Goal: Task Accomplishment & Management: Manage account settings

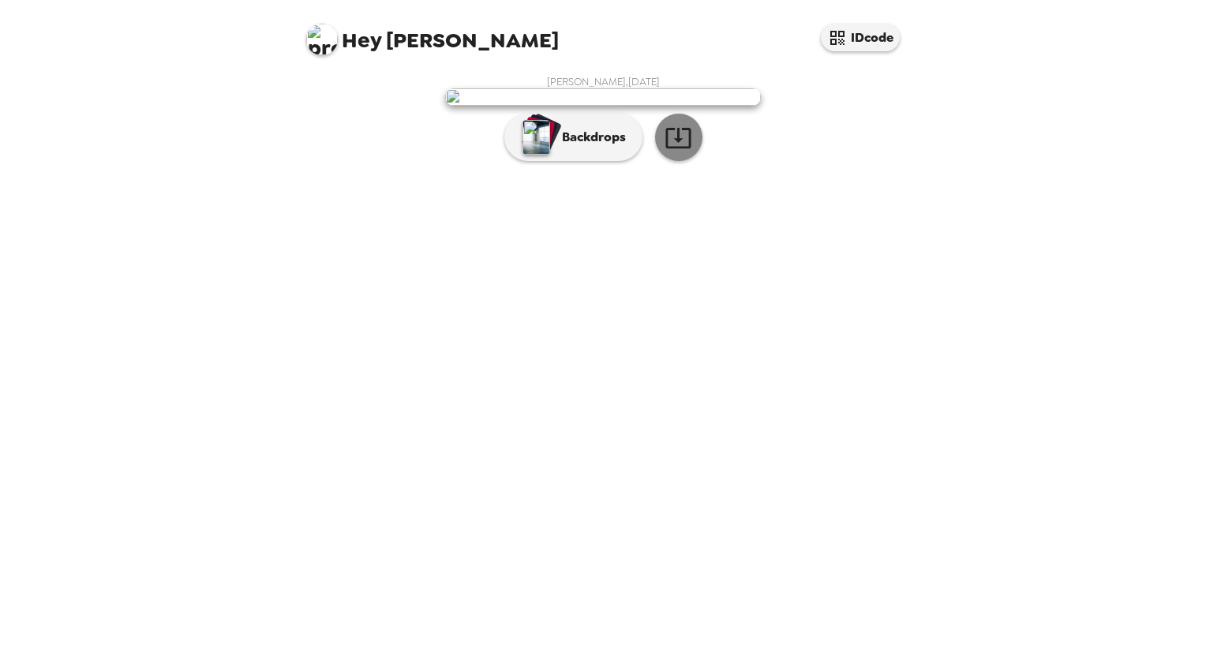
click at [672, 152] on icon "button" at bounding box center [679, 138] width 28 height 28
click at [582, 147] on p "Backdrops" at bounding box center [590, 137] width 72 height 19
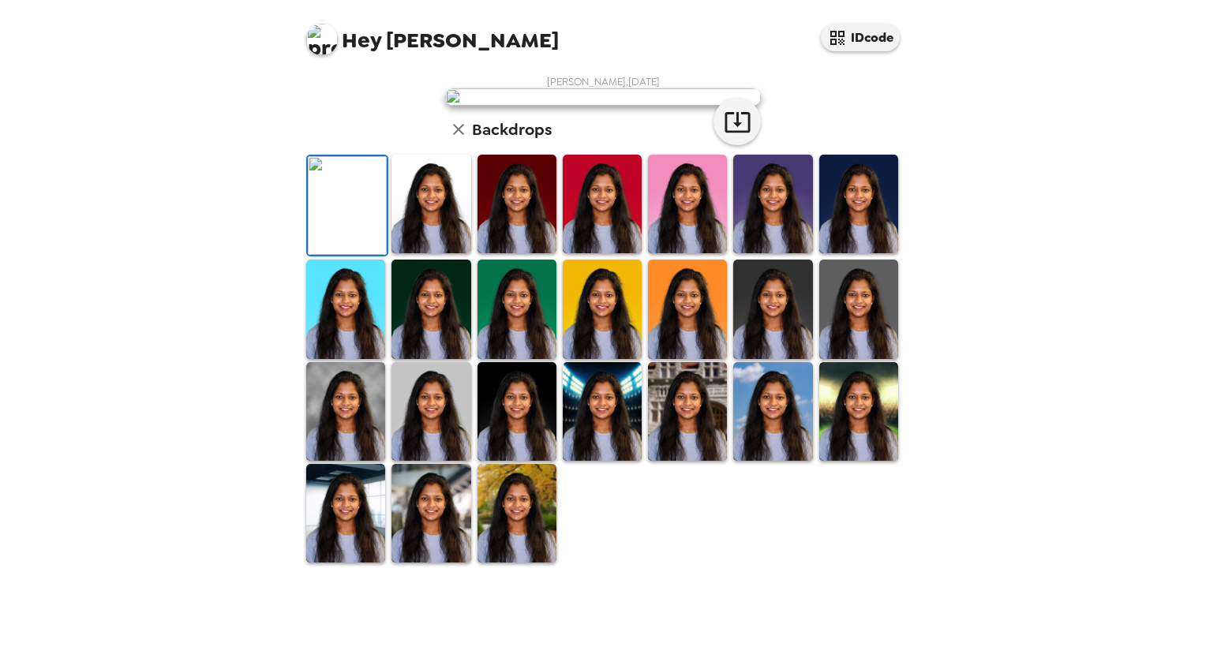
scroll to position [298, 0]
click at [726, 133] on icon "button" at bounding box center [737, 122] width 25 height 21
click at [422, 253] on img at bounding box center [431, 204] width 79 height 99
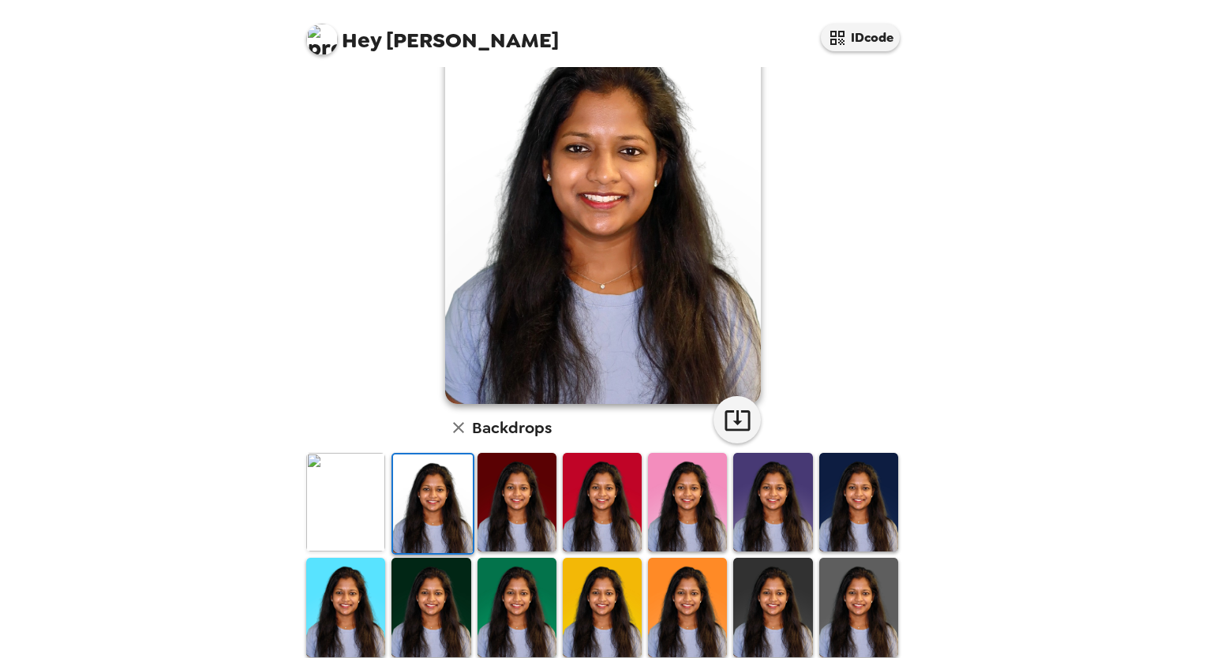
scroll to position [80, 0]
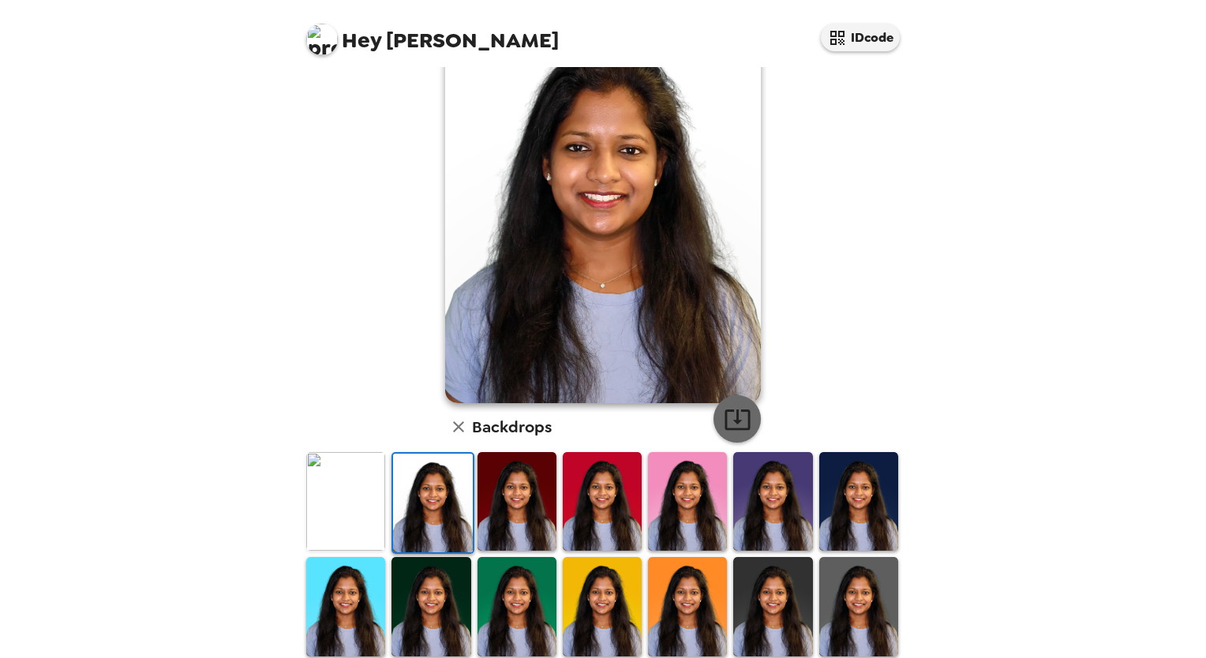
click at [739, 424] on icon "button" at bounding box center [738, 420] width 28 height 28
click at [508, 507] on img at bounding box center [517, 501] width 79 height 99
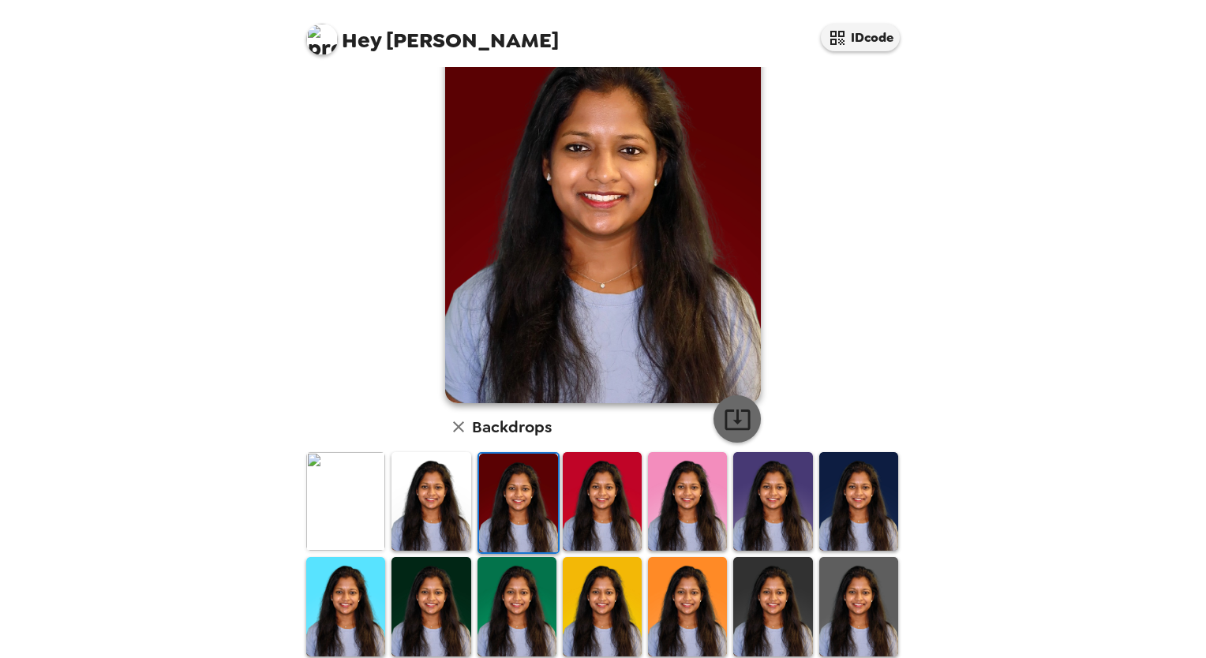
click at [726, 425] on icon "button" at bounding box center [738, 420] width 28 height 28
click at [587, 474] on img at bounding box center [602, 501] width 79 height 99
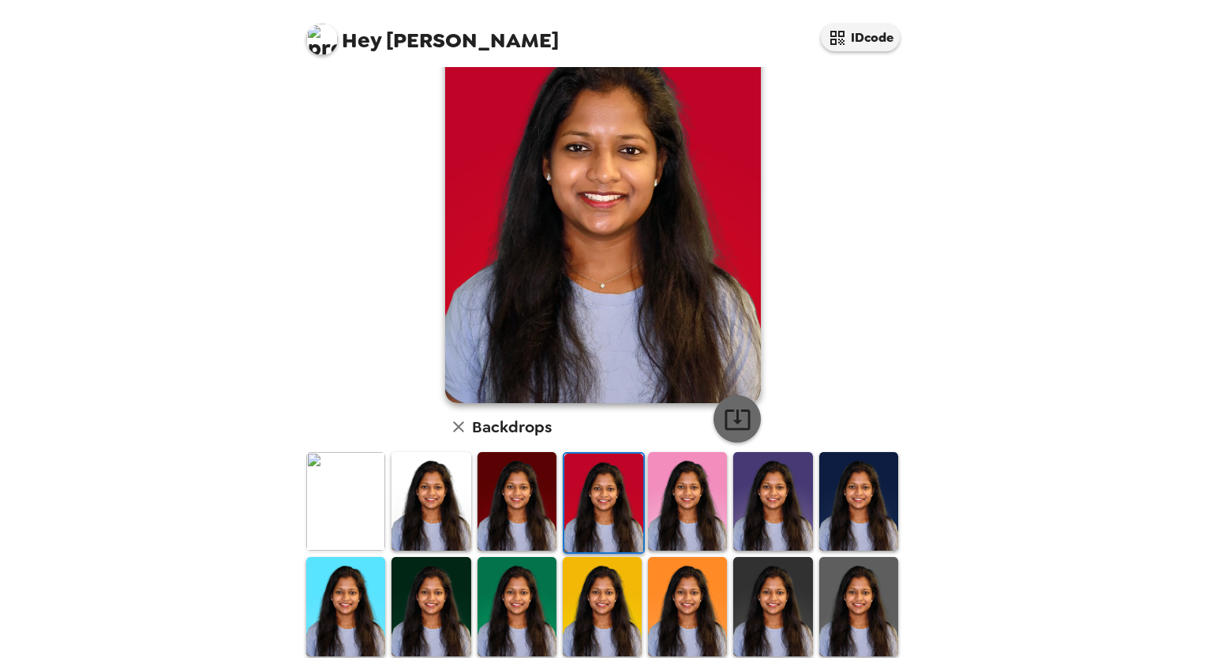
click at [724, 422] on icon "button" at bounding box center [738, 420] width 28 height 28
click at [685, 489] on img at bounding box center [687, 501] width 79 height 99
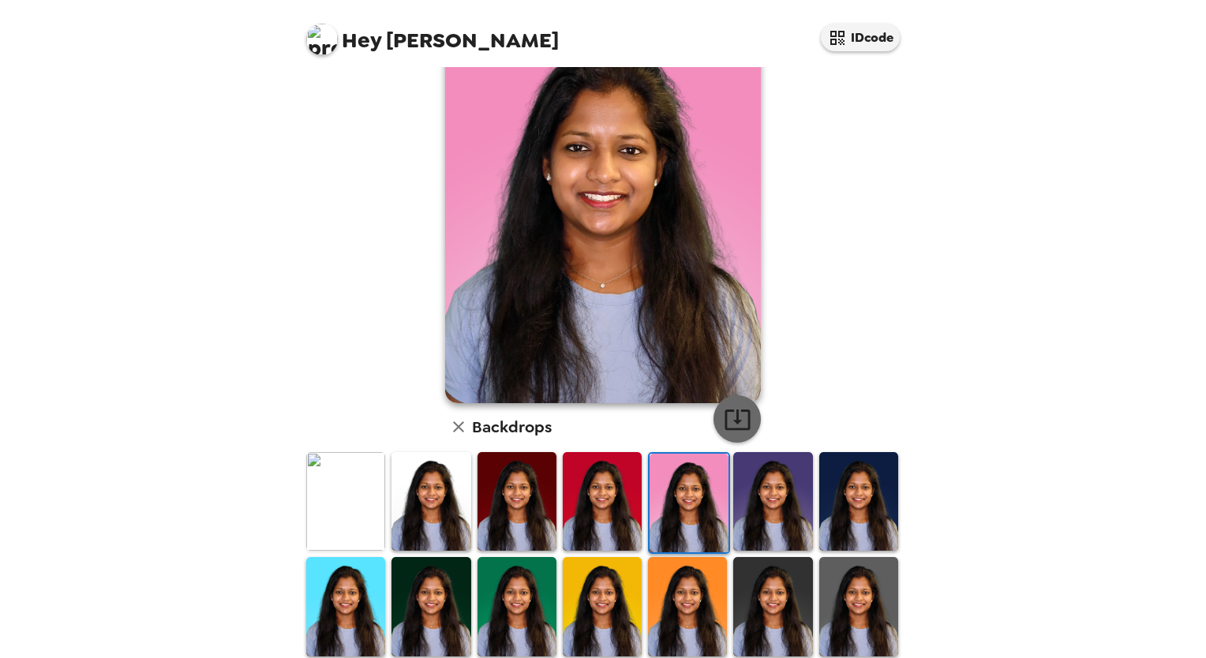
click at [740, 418] on icon "button" at bounding box center [738, 420] width 28 height 28
click at [762, 477] on img at bounding box center [772, 501] width 79 height 99
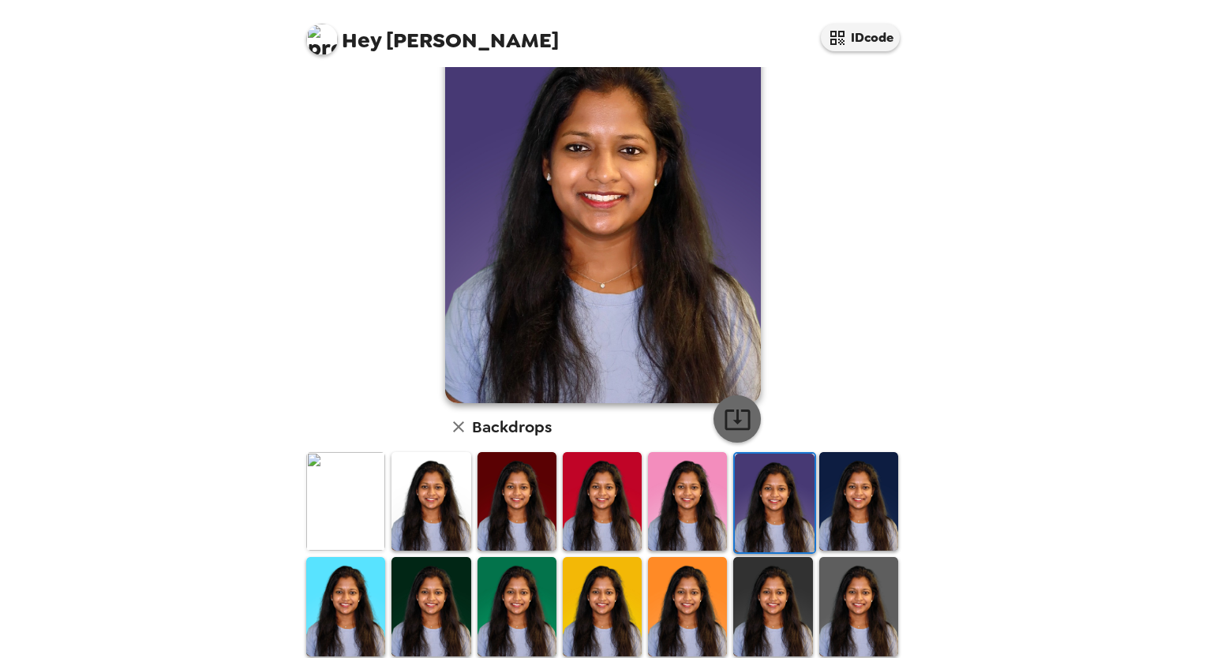
click at [724, 406] on icon "button" at bounding box center [738, 420] width 28 height 28
click at [853, 472] on img at bounding box center [858, 501] width 79 height 99
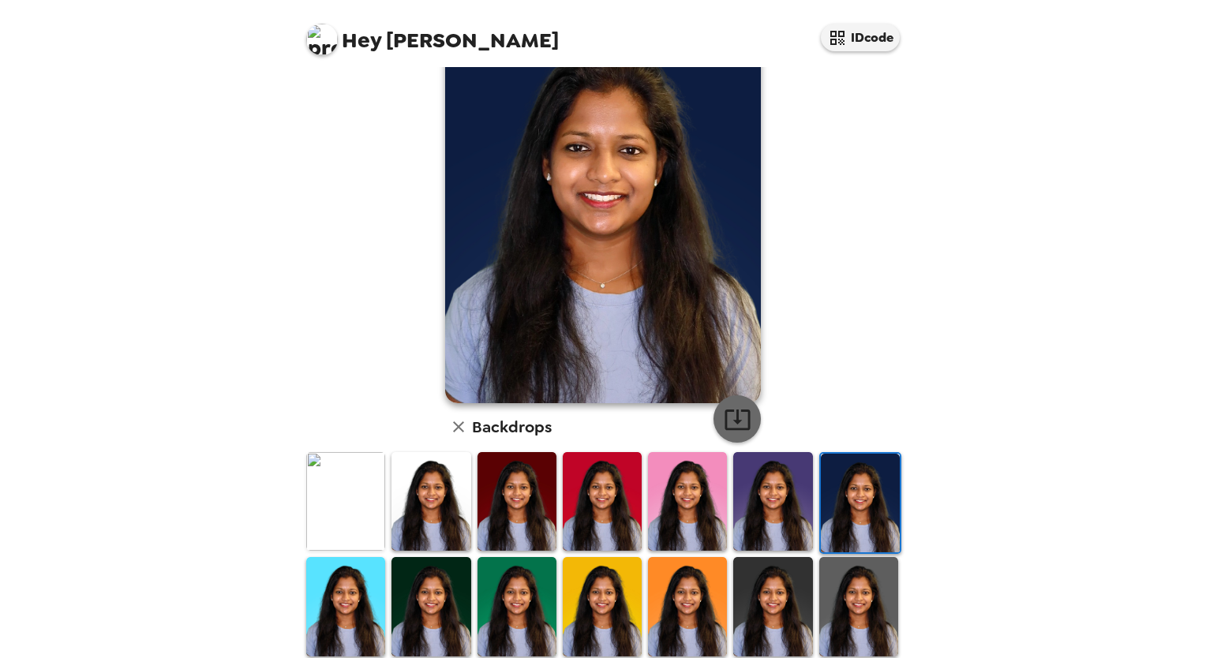
click at [724, 415] on icon "button" at bounding box center [738, 420] width 28 height 28
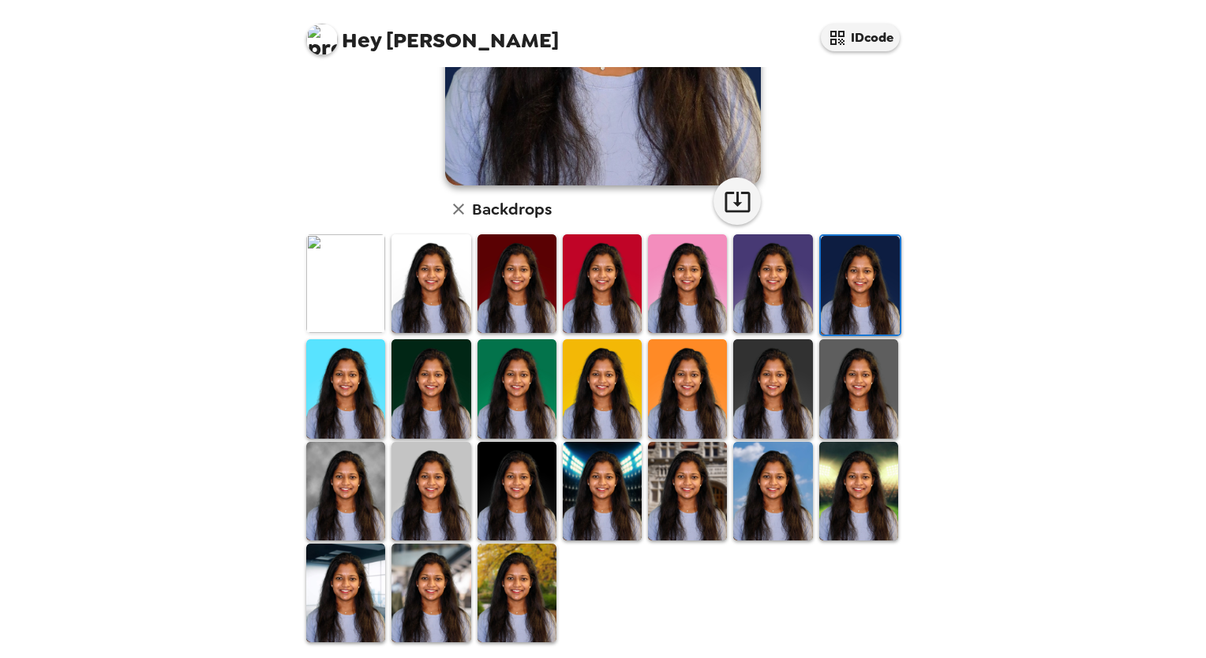
click at [351, 372] on img at bounding box center [345, 388] width 79 height 99
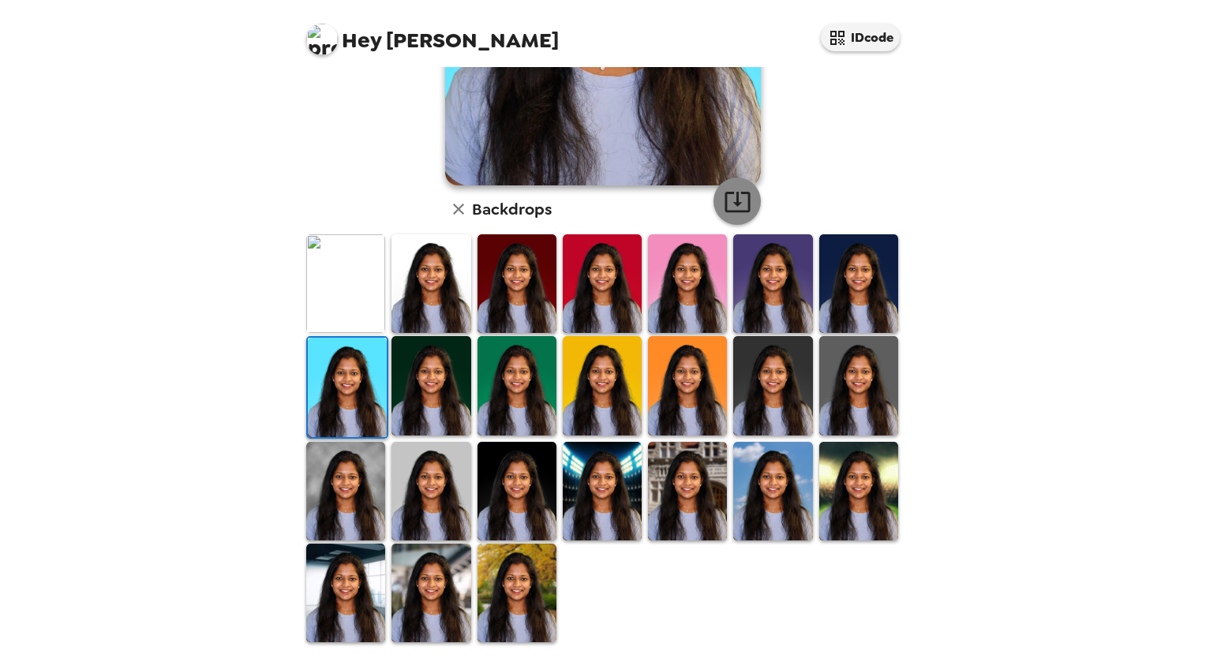
click at [731, 207] on icon "button" at bounding box center [738, 202] width 28 height 28
click at [420, 378] on img at bounding box center [431, 385] width 79 height 99
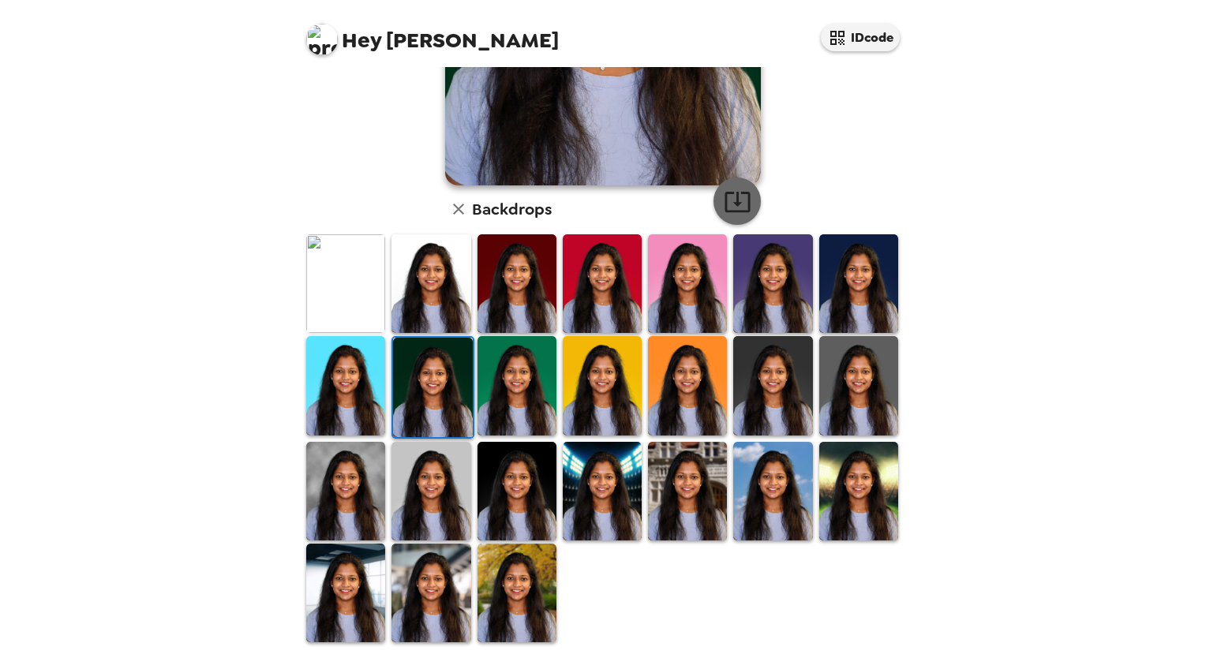
click at [742, 197] on icon "button" at bounding box center [737, 202] width 25 height 21
click at [494, 397] on img at bounding box center [517, 385] width 79 height 99
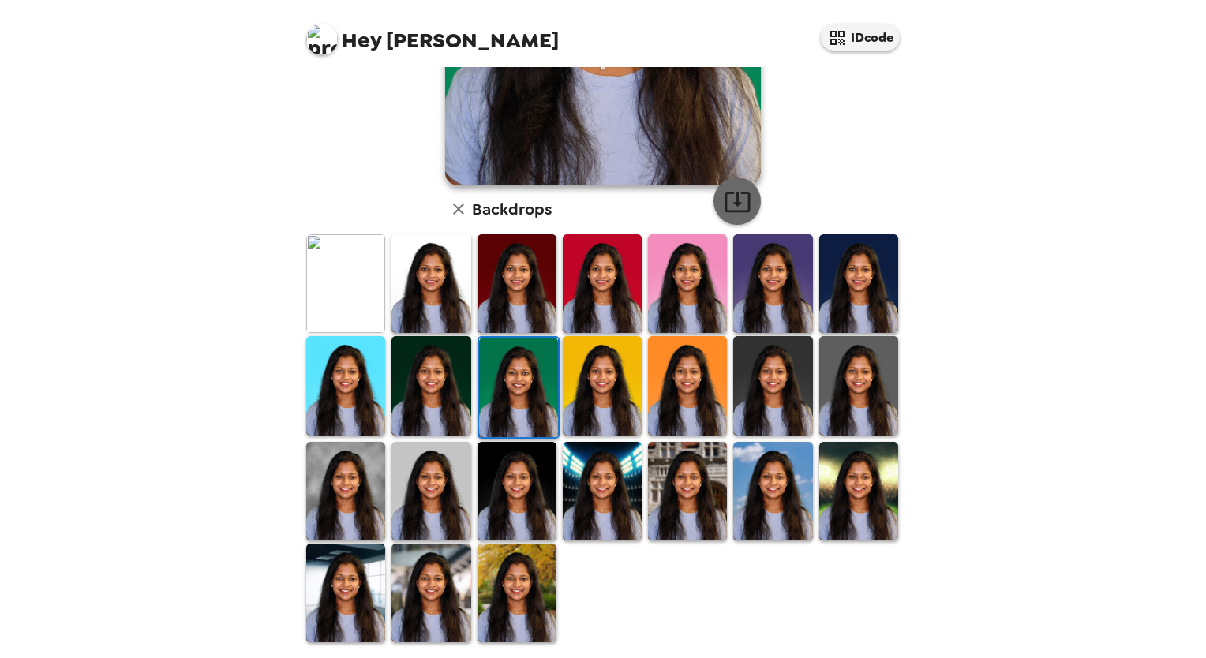
click at [725, 204] on icon "button" at bounding box center [738, 202] width 28 height 28
click at [614, 395] on img at bounding box center [602, 385] width 79 height 99
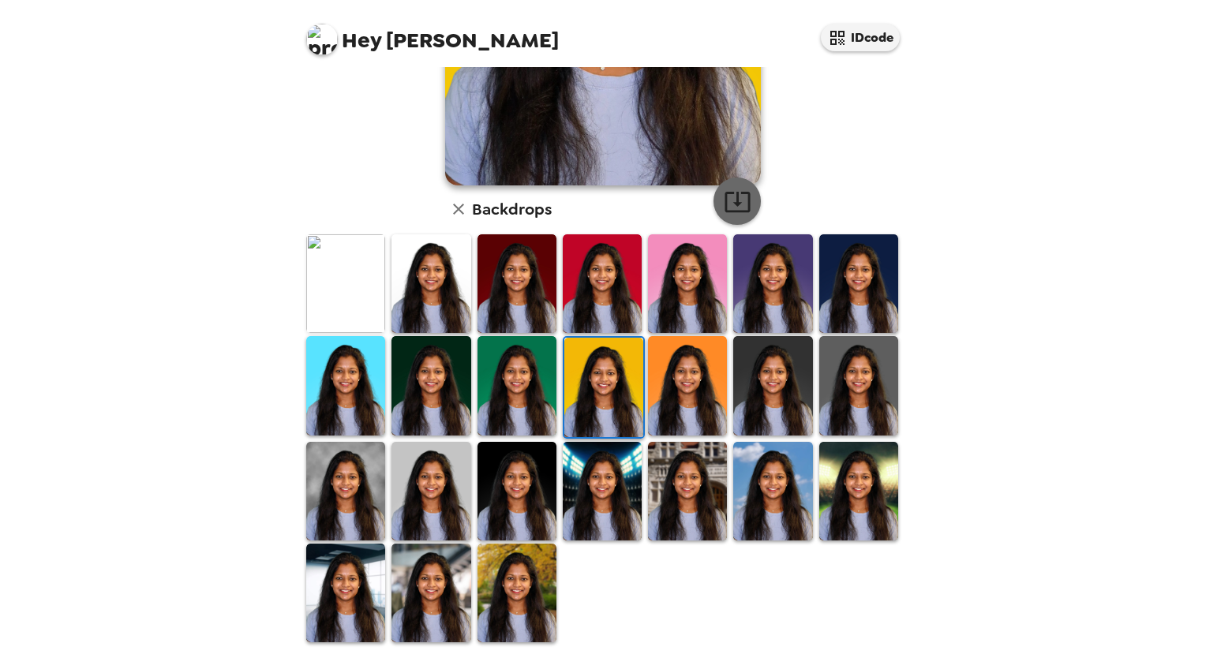
click at [737, 208] on icon "button" at bounding box center [738, 202] width 28 height 28
click at [673, 385] on img at bounding box center [687, 385] width 79 height 99
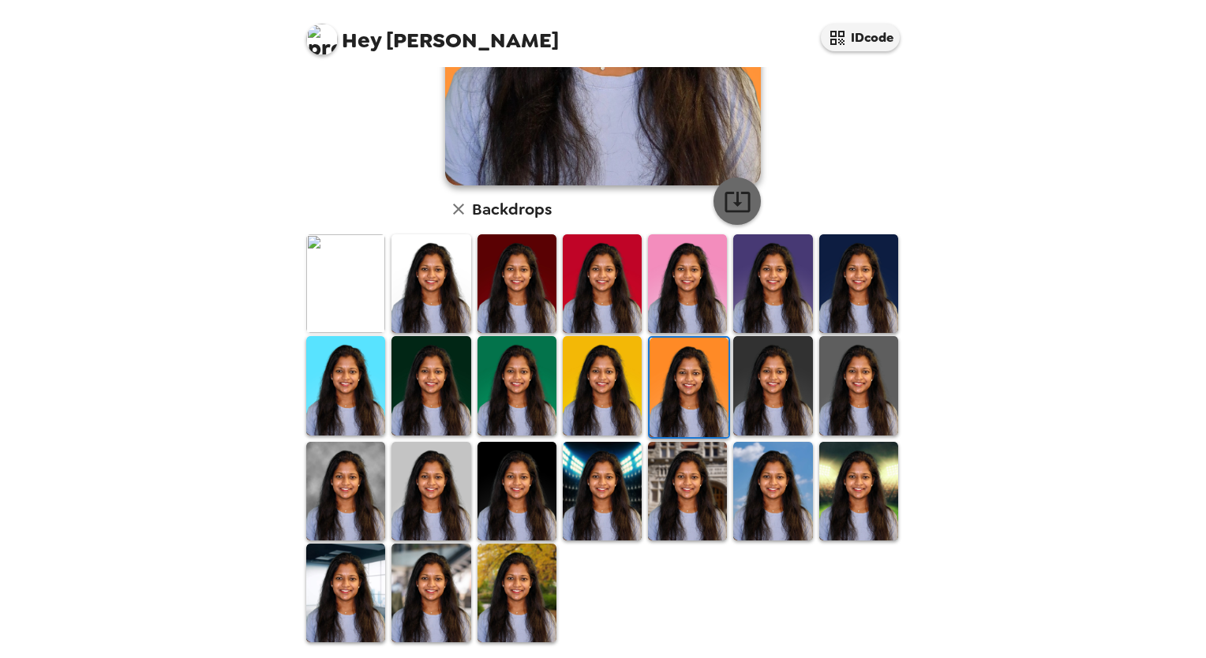
click at [727, 192] on icon "button" at bounding box center [737, 202] width 25 height 21
click at [748, 379] on img at bounding box center [772, 385] width 79 height 99
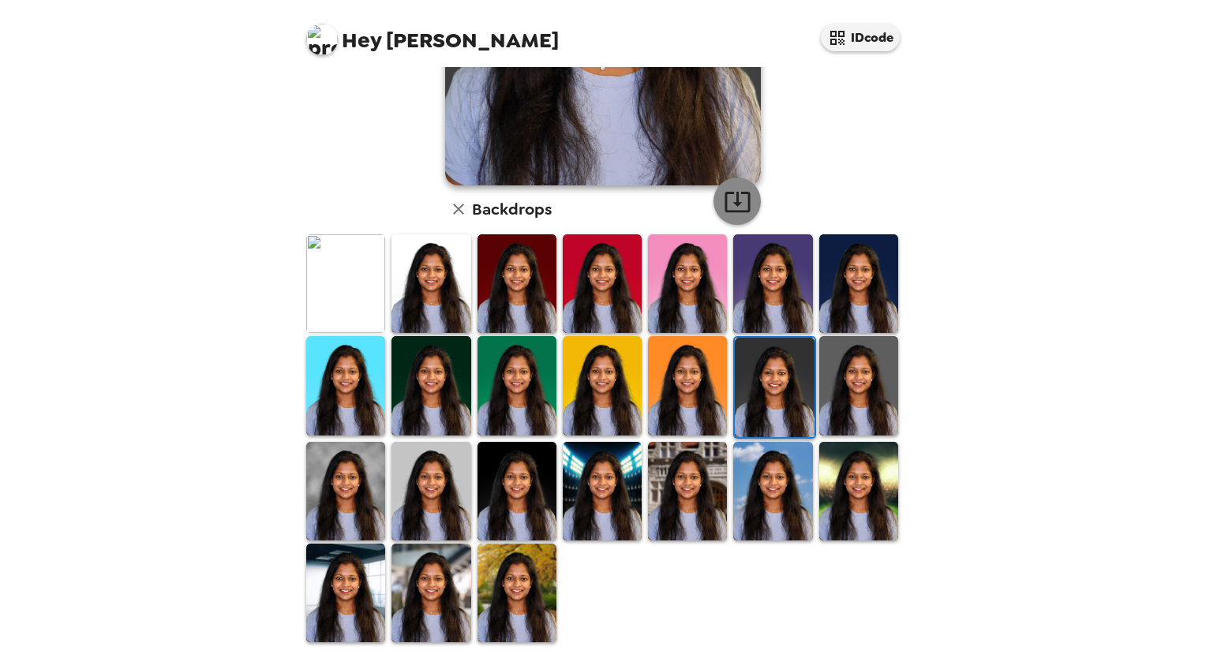
click at [726, 204] on icon "button" at bounding box center [738, 202] width 28 height 28
click at [838, 394] on img at bounding box center [858, 385] width 79 height 99
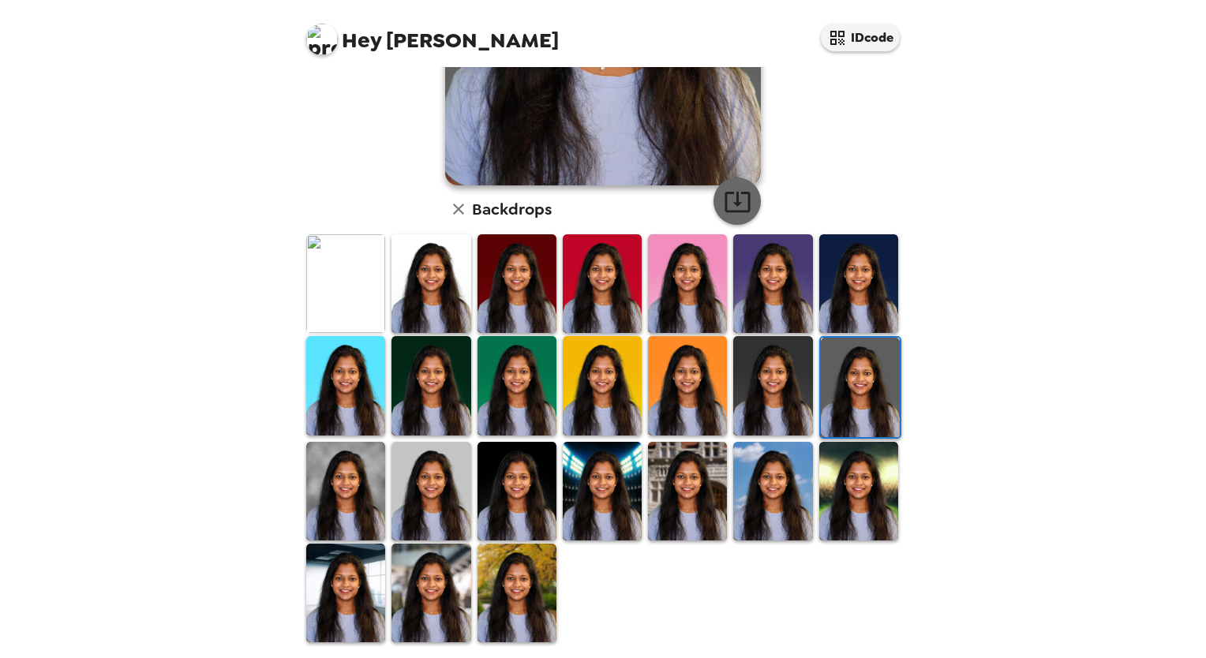
click at [725, 197] on icon "button" at bounding box center [738, 202] width 28 height 28
click at [333, 472] on img at bounding box center [345, 491] width 79 height 99
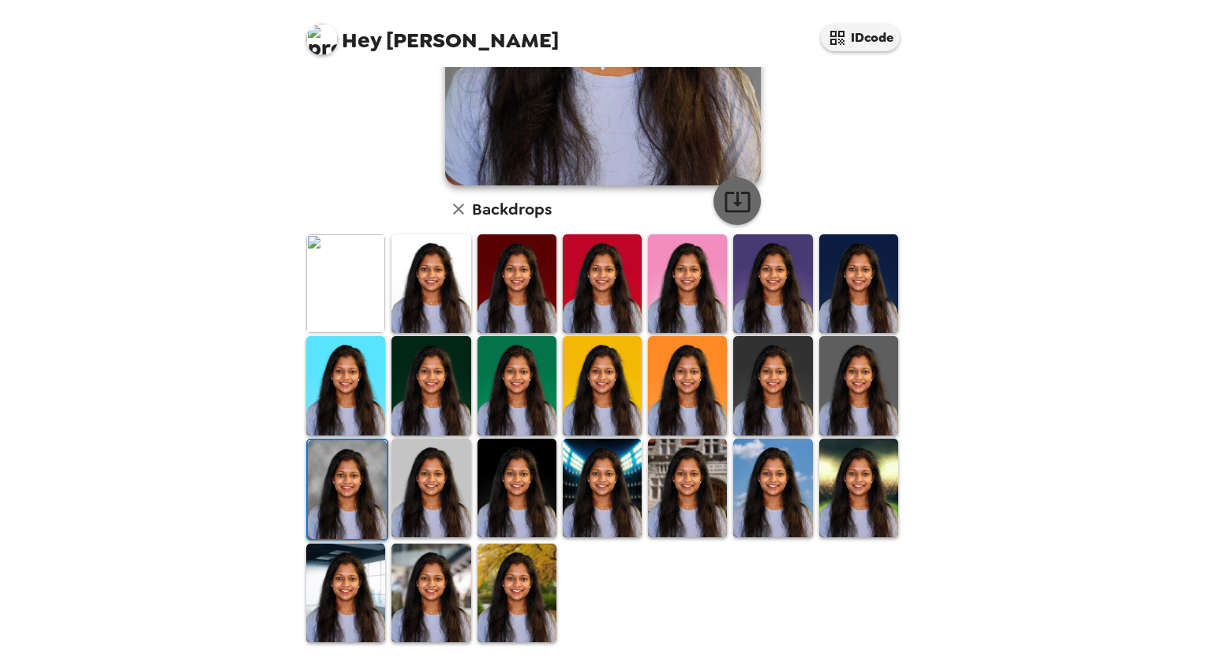
click at [733, 191] on icon "button" at bounding box center [738, 202] width 28 height 28
click at [420, 469] on img at bounding box center [431, 488] width 79 height 99
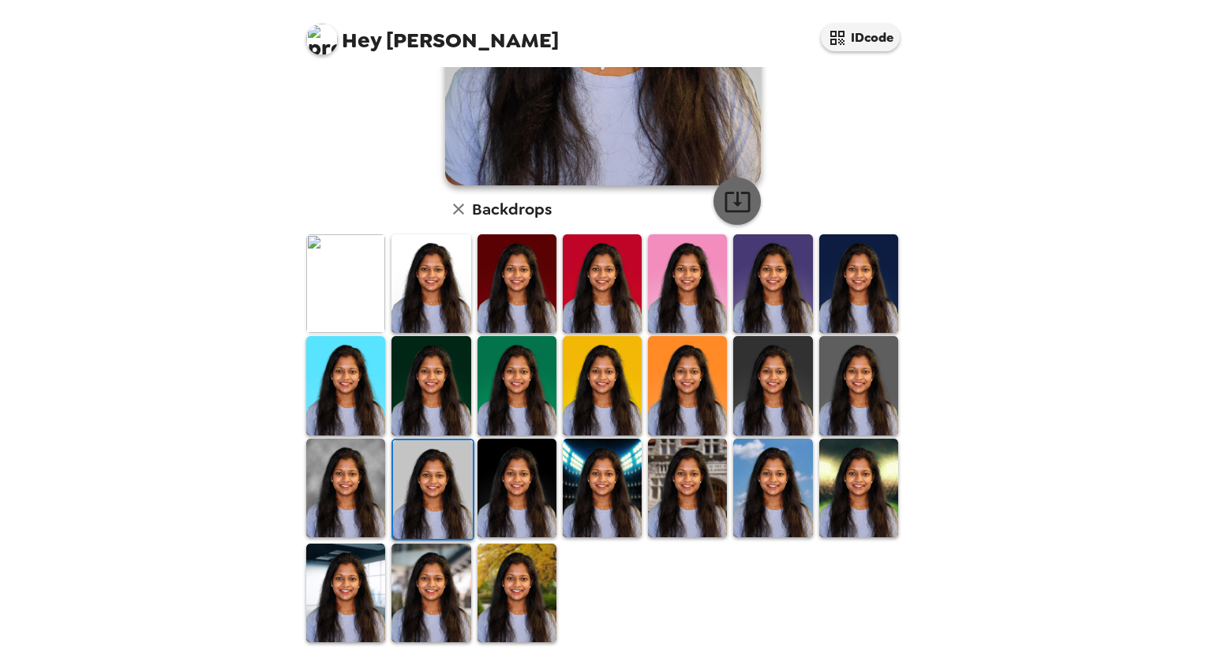
click at [724, 204] on icon "button" at bounding box center [738, 202] width 28 height 28
click at [519, 488] on img at bounding box center [517, 488] width 79 height 99
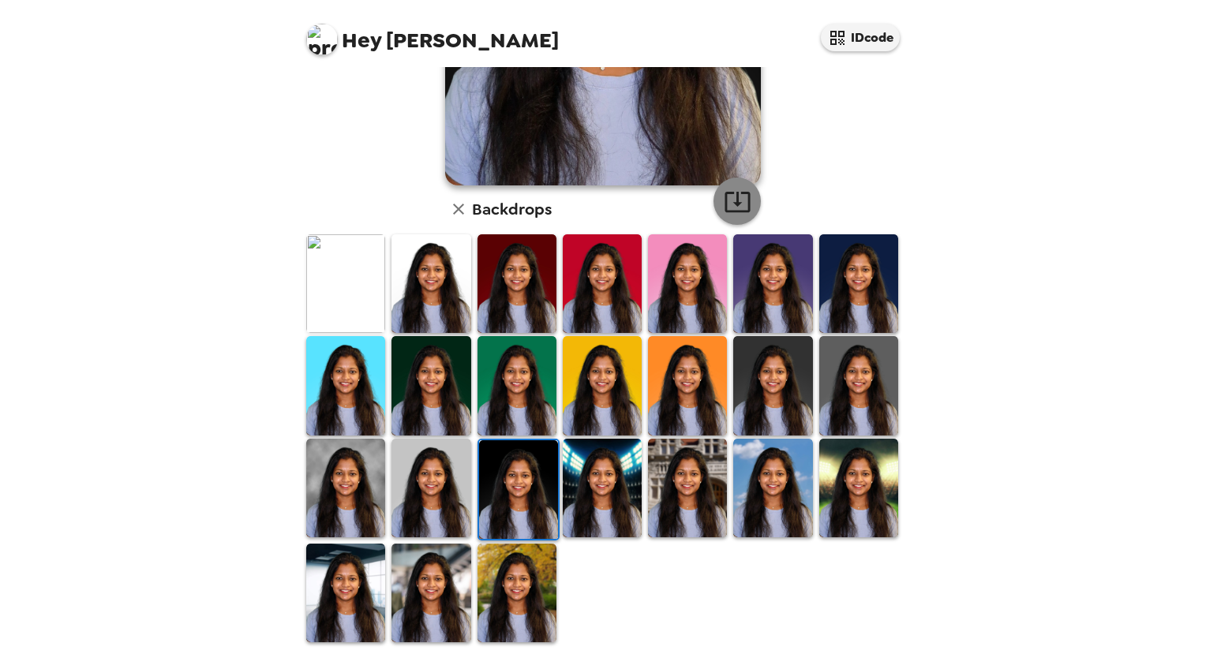
click at [732, 200] on icon "button" at bounding box center [737, 202] width 25 height 21
click at [602, 470] on img at bounding box center [602, 488] width 79 height 99
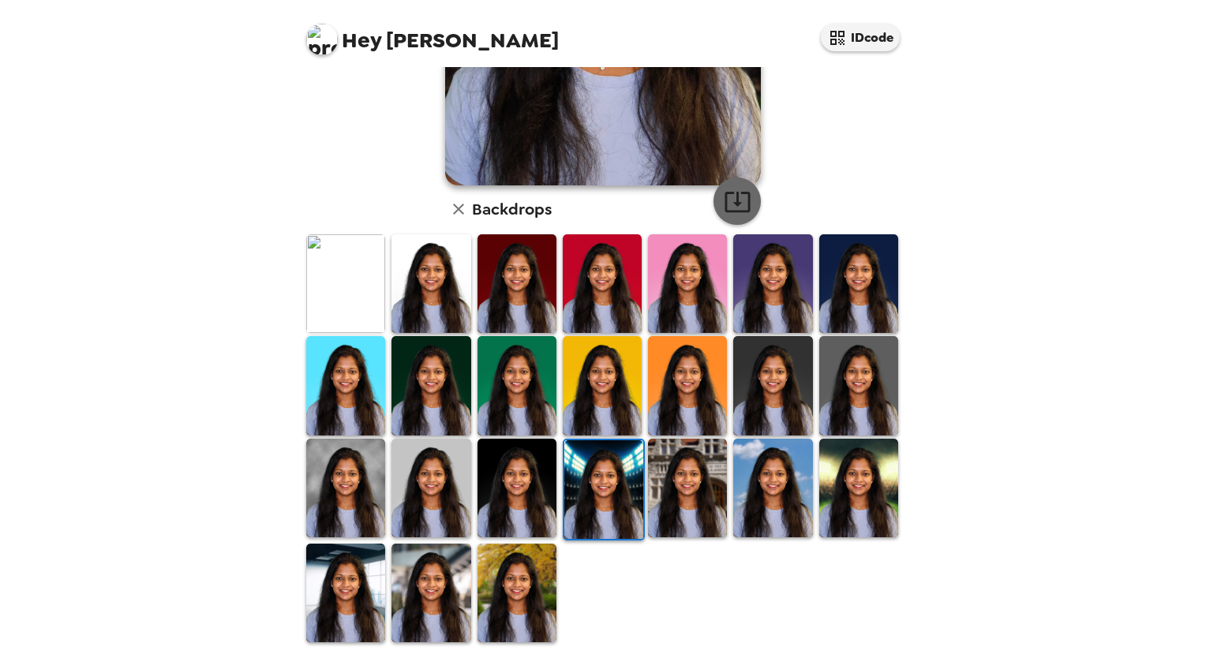
click at [738, 199] on icon "button" at bounding box center [738, 202] width 28 height 28
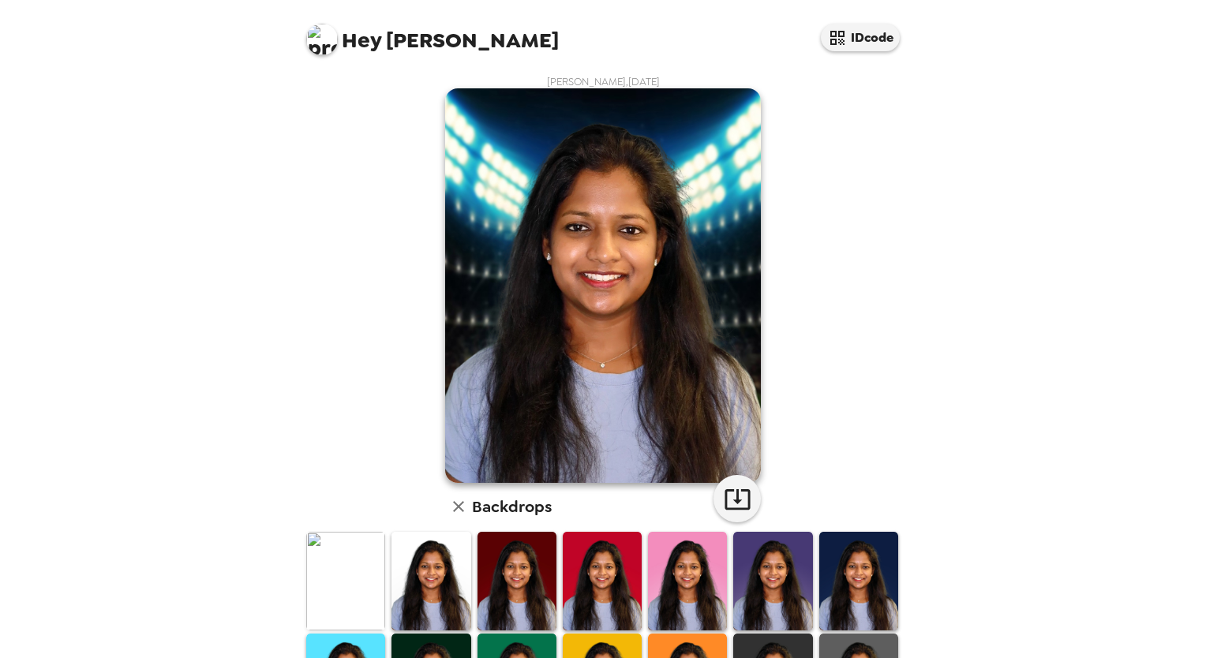
scroll to position [298, 0]
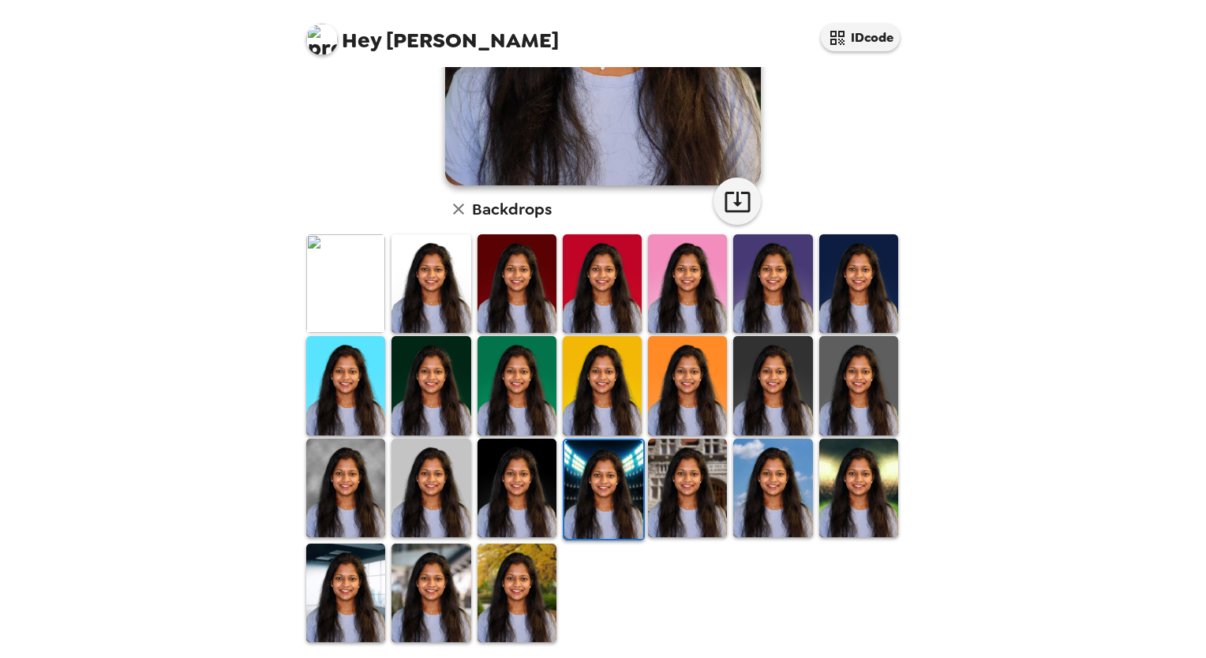
click at [669, 495] on img at bounding box center [687, 488] width 79 height 99
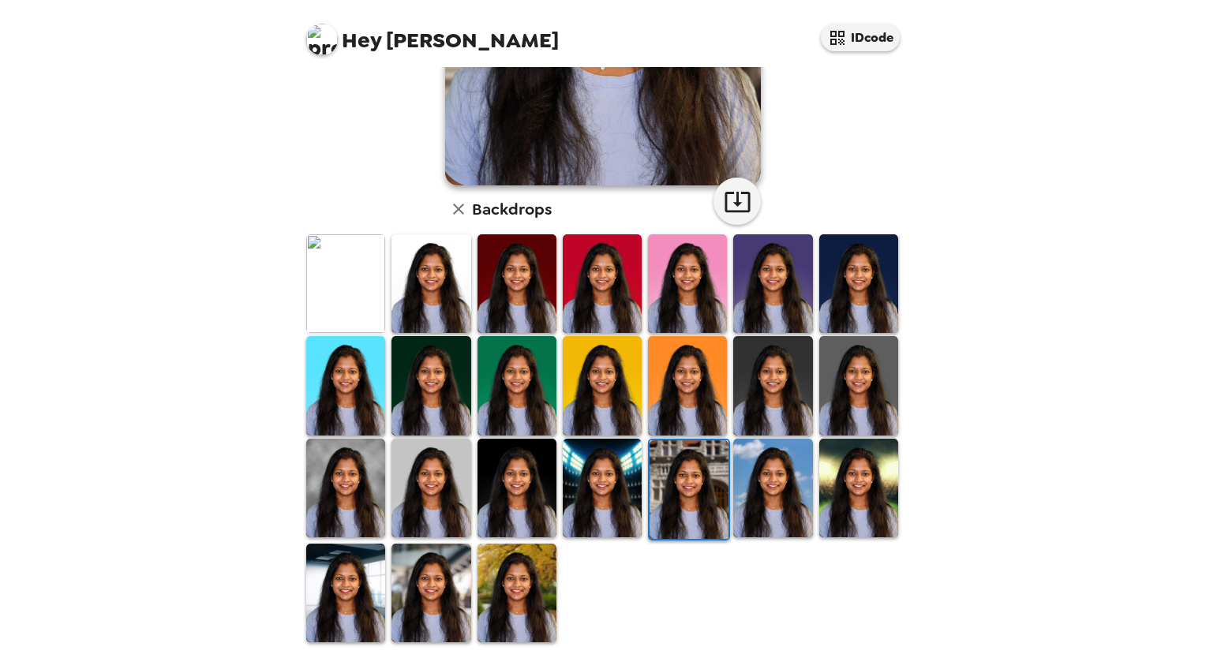
scroll to position [145, 0]
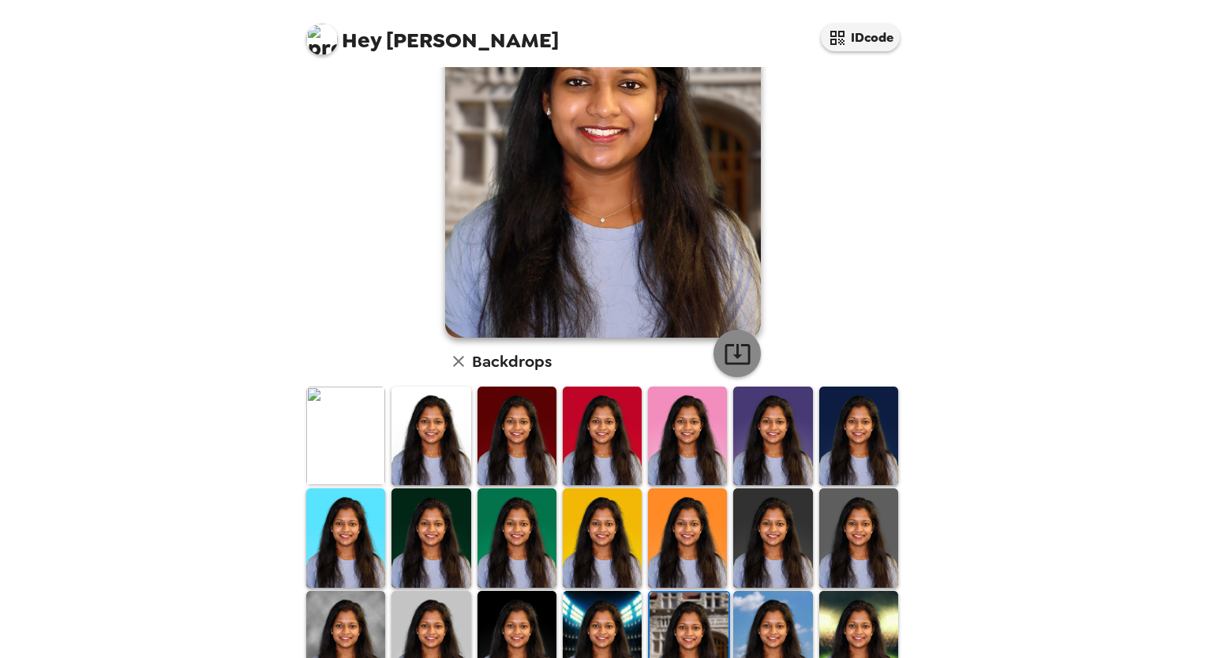
click at [715, 357] on button "button" at bounding box center [737, 353] width 47 height 47
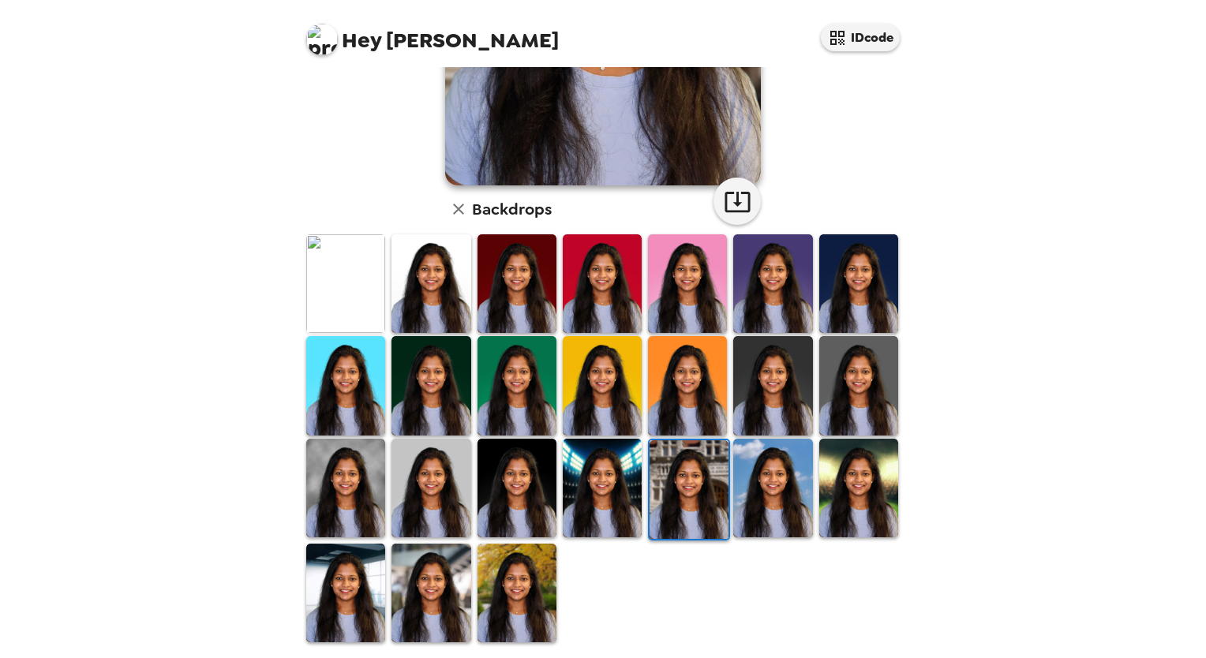
click at [763, 554] on div at bounding box center [606, 438] width 606 height 411
click at [770, 543] on div at bounding box center [606, 438] width 606 height 411
click at [763, 536] on div at bounding box center [606, 438] width 606 height 411
click at [769, 523] on img at bounding box center [772, 488] width 79 height 99
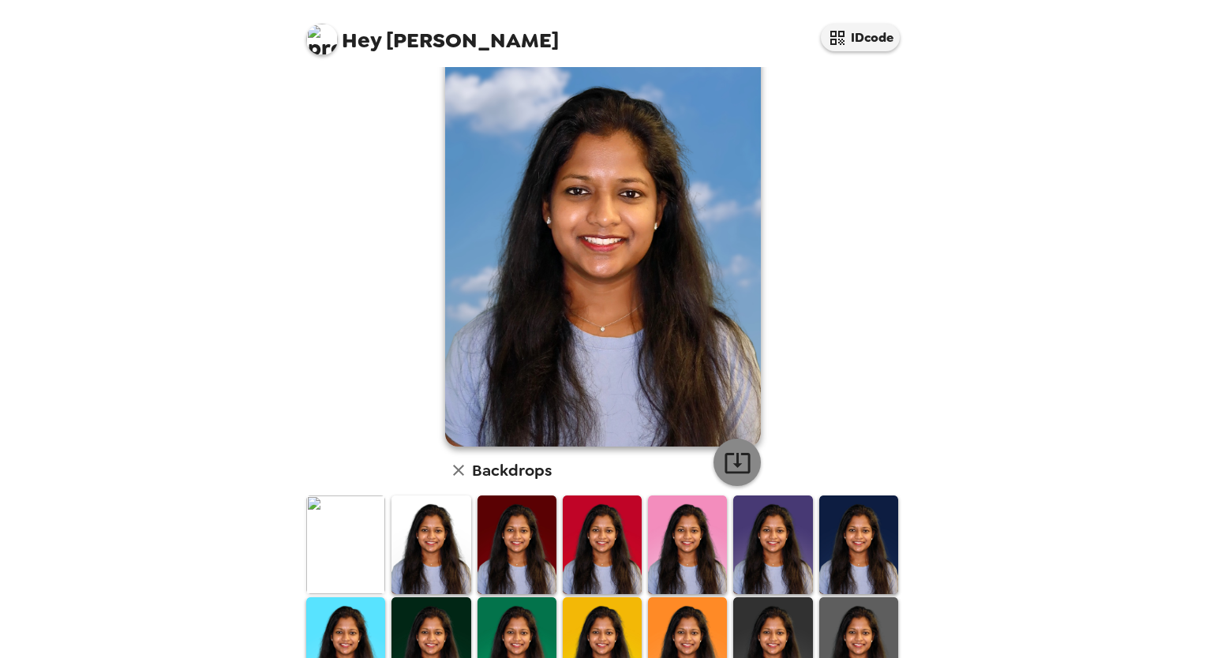
scroll to position [28, 0]
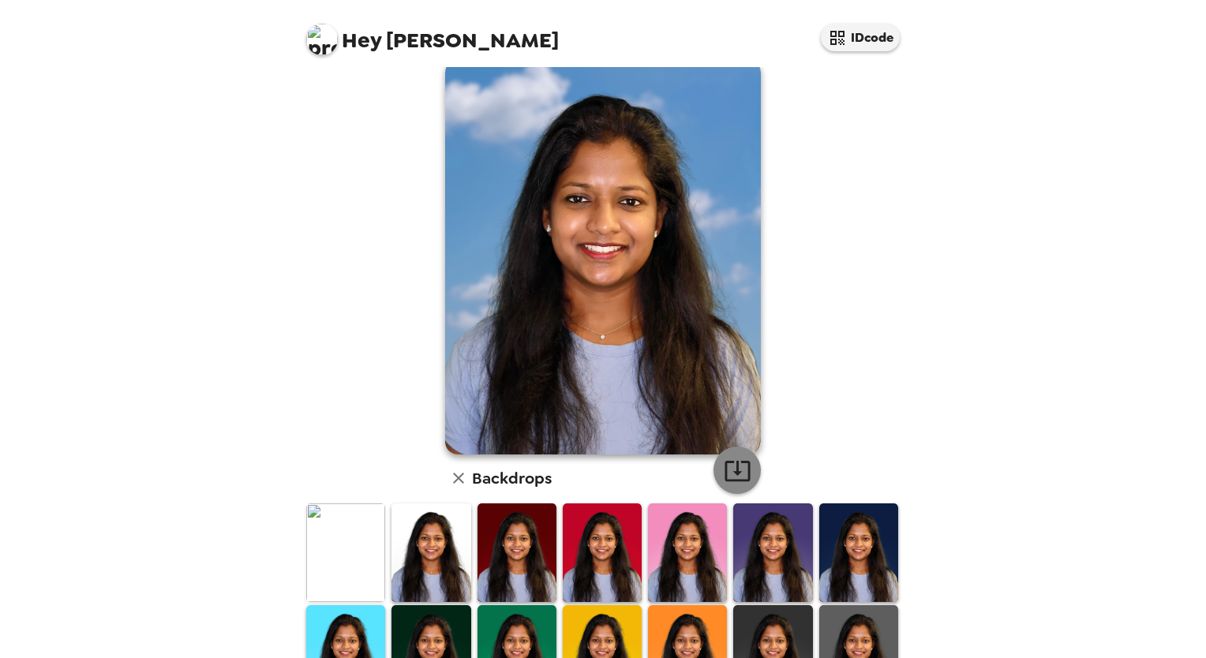
click at [727, 467] on icon "button" at bounding box center [738, 471] width 28 height 28
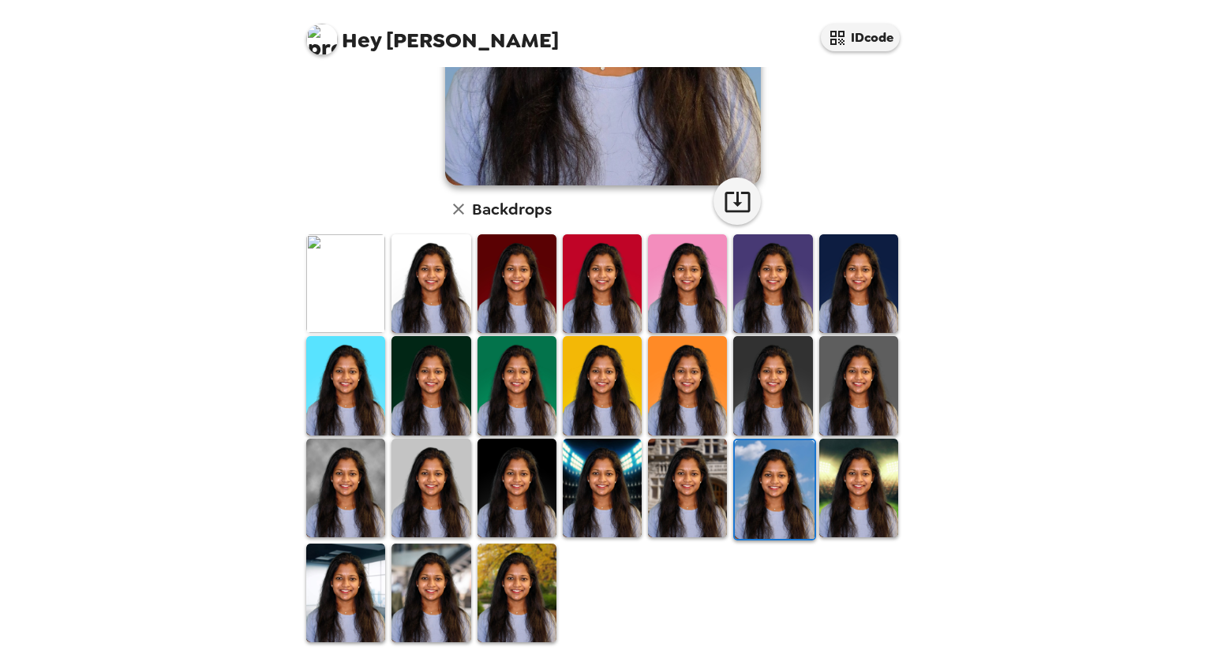
click at [831, 472] on img at bounding box center [858, 488] width 79 height 99
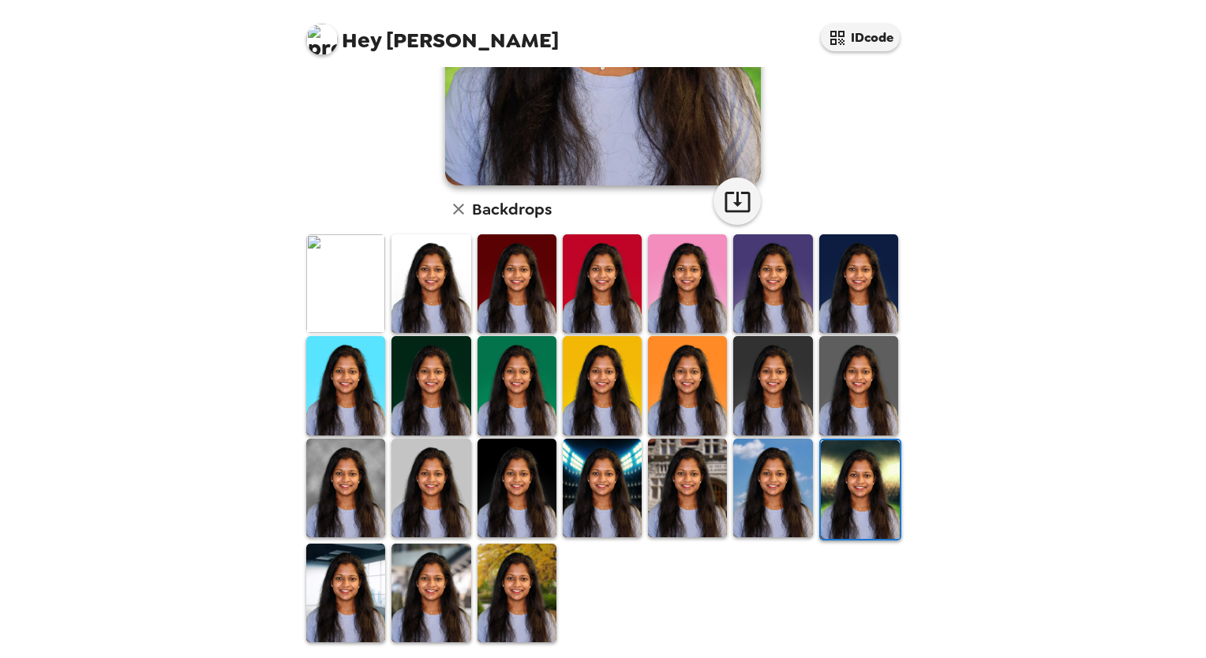
scroll to position [111, 0]
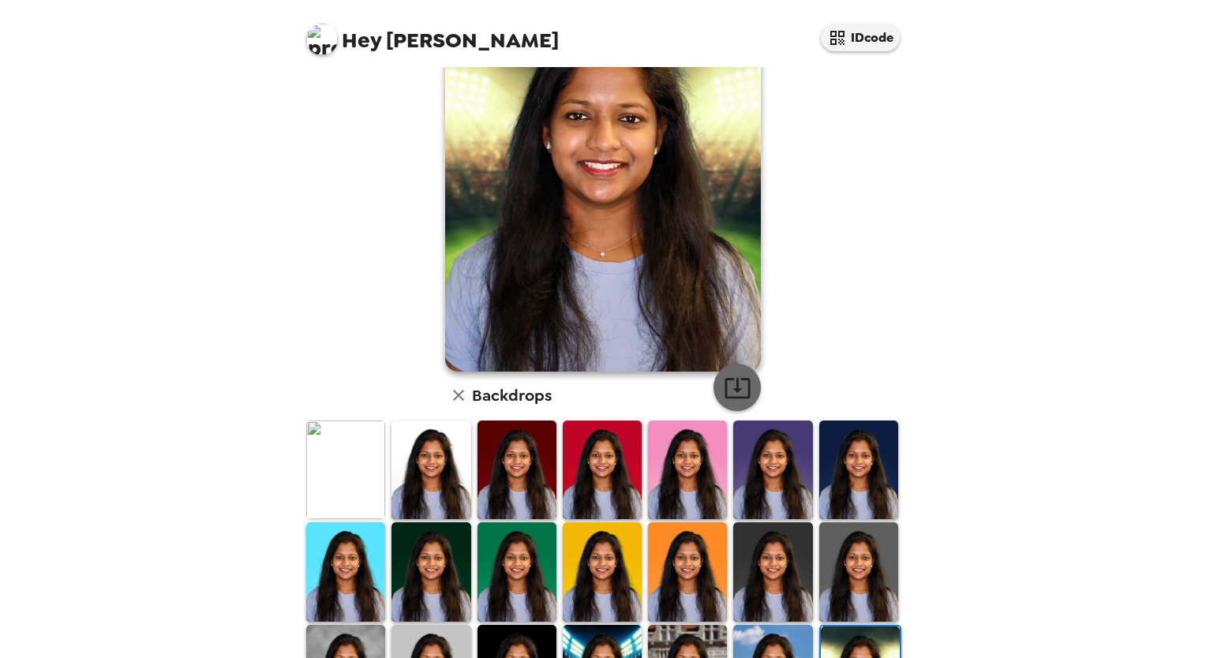
click at [719, 372] on button "button" at bounding box center [737, 387] width 47 height 47
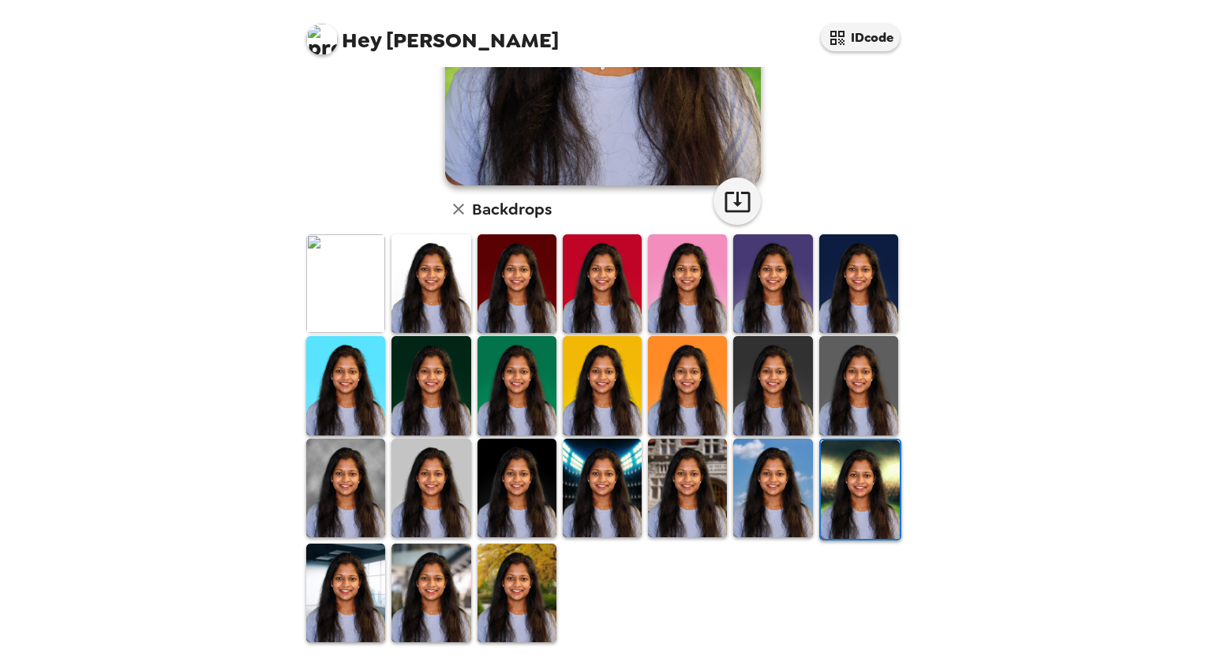
click at [354, 600] on img at bounding box center [345, 593] width 79 height 99
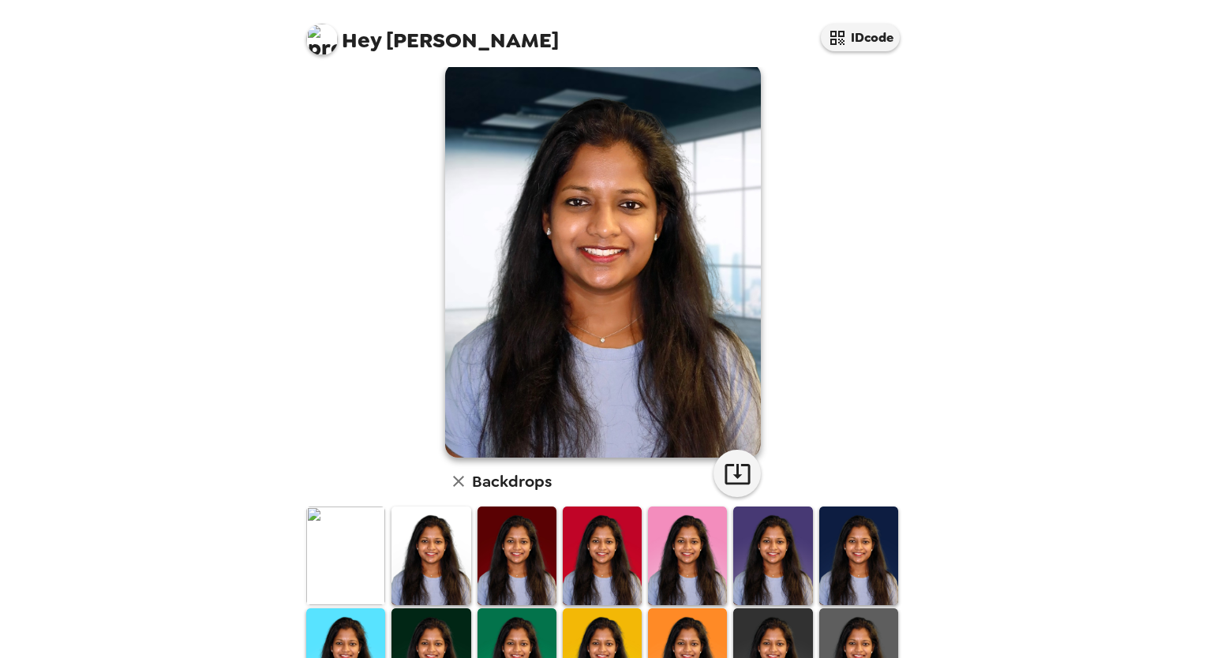
scroll to position [24, 0]
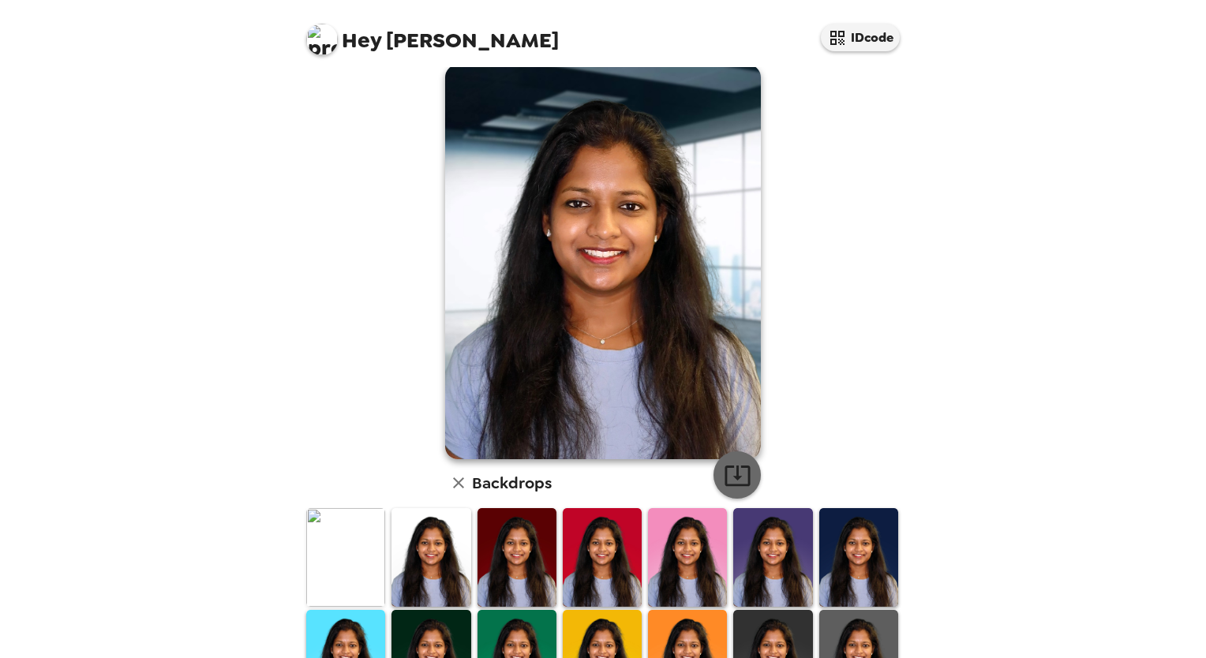
click at [734, 476] on icon "button" at bounding box center [737, 476] width 25 height 21
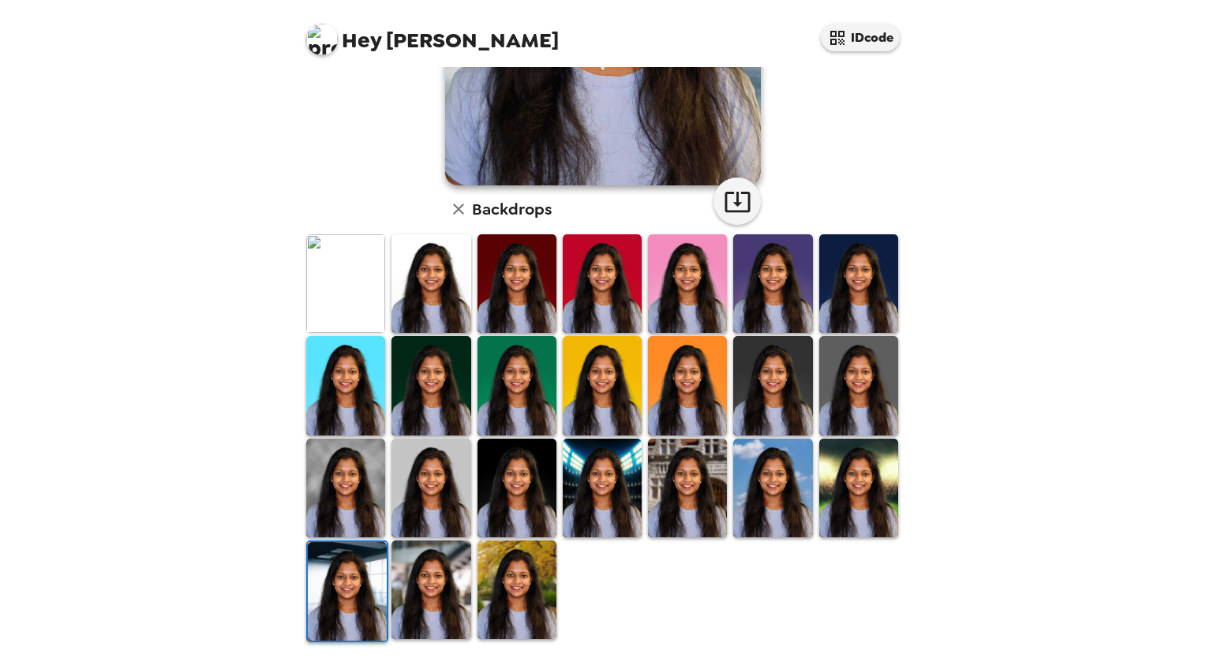
click at [416, 608] on img at bounding box center [431, 590] width 79 height 99
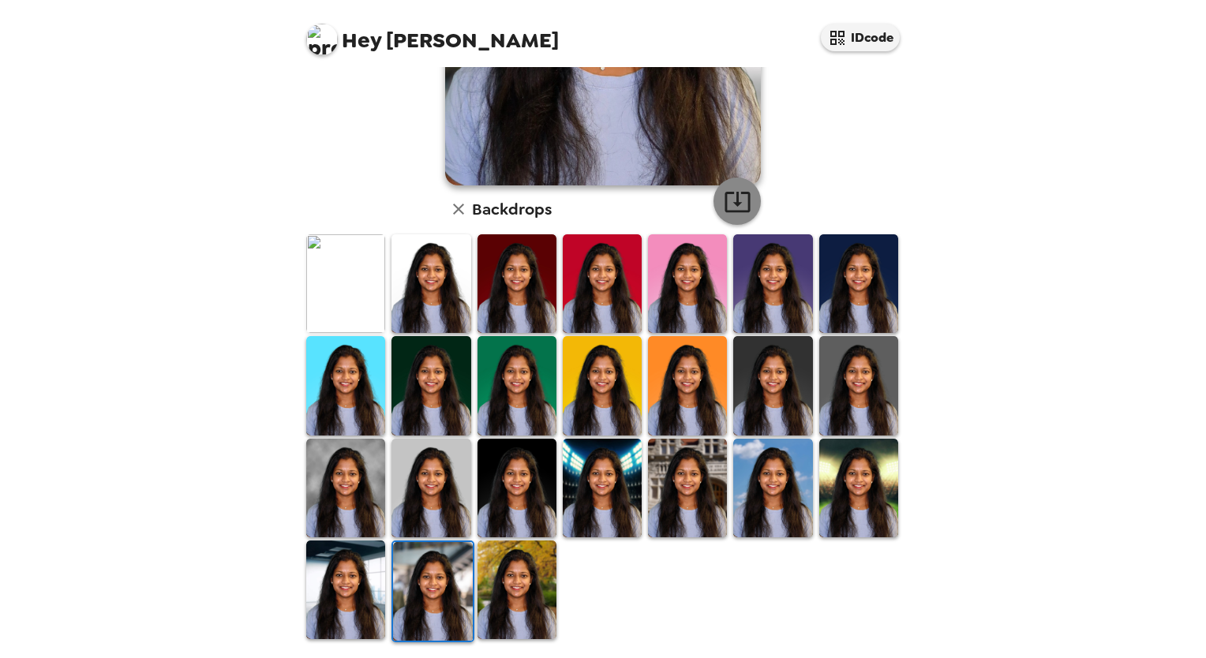
click at [731, 208] on icon "button" at bounding box center [738, 202] width 28 height 28
click at [519, 608] on img at bounding box center [517, 590] width 79 height 99
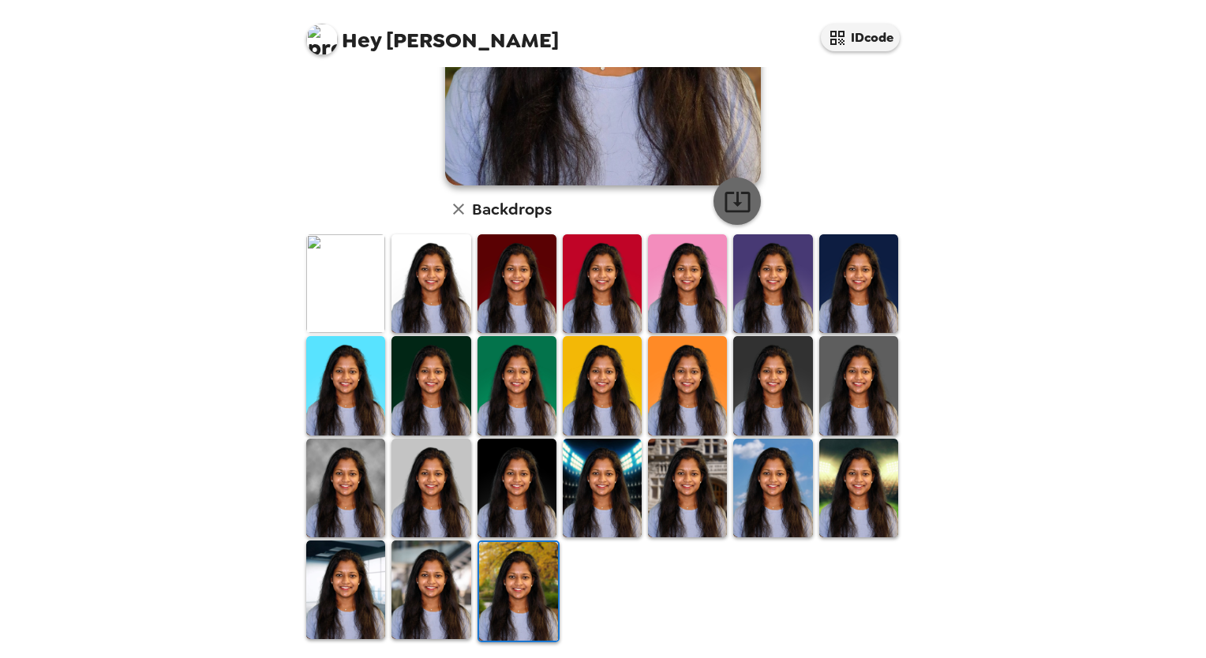
click at [724, 200] on icon "button" at bounding box center [738, 202] width 28 height 28
click at [729, 202] on icon "button" at bounding box center [737, 202] width 25 height 21
click at [208, 439] on div "Hey Geya Malika IDcode Geya Malika Mothe , 09-26-2025 Backdrops" at bounding box center [603, 329] width 1206 height 658
click at [410, 392] on img at bounding box center [431, 385] width 79 height 99
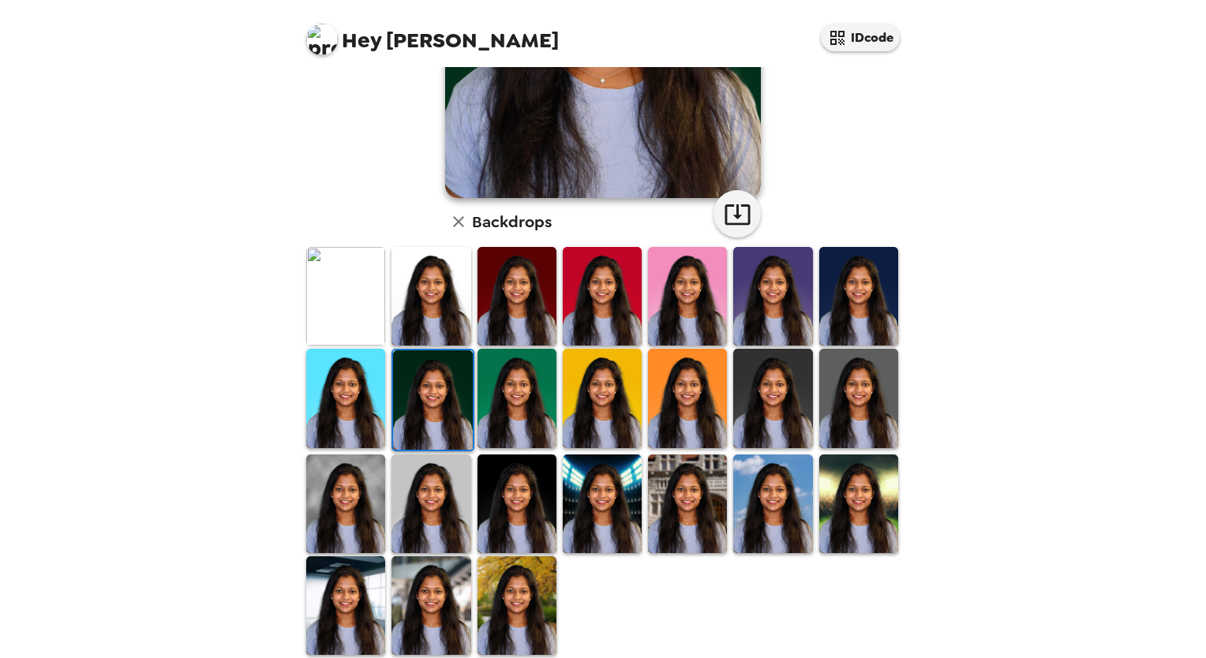
scroll to position [284, 0]
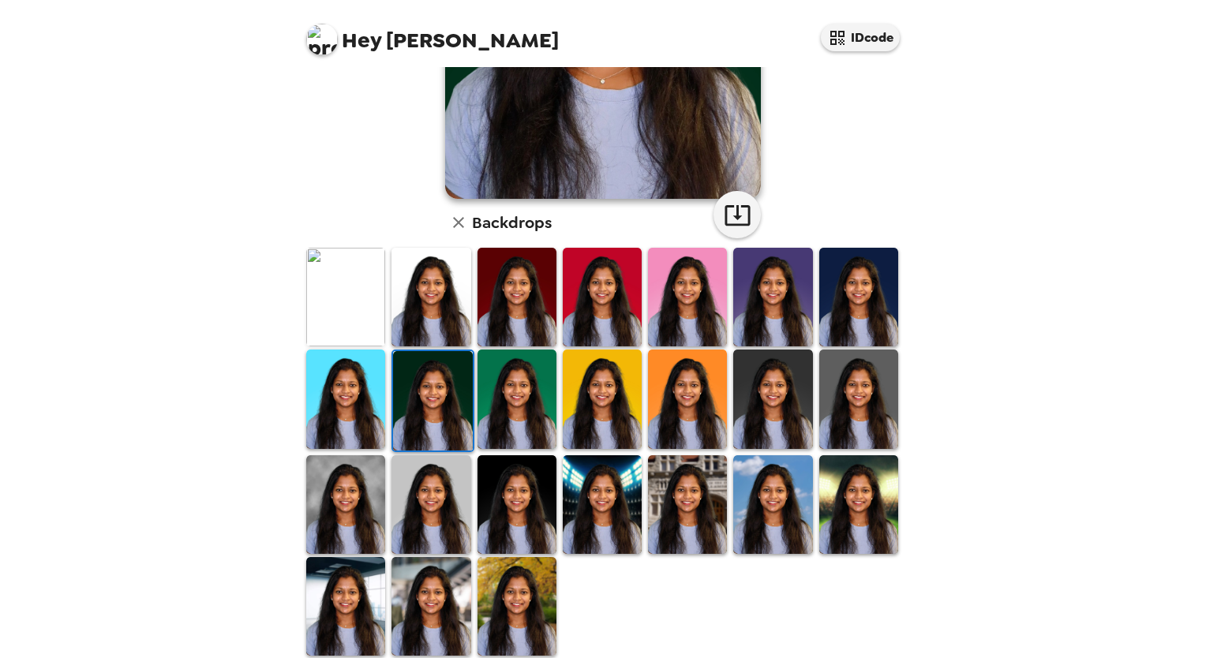
click at [434, 609] on img at bounding box center [431, 606] width 79 height 99
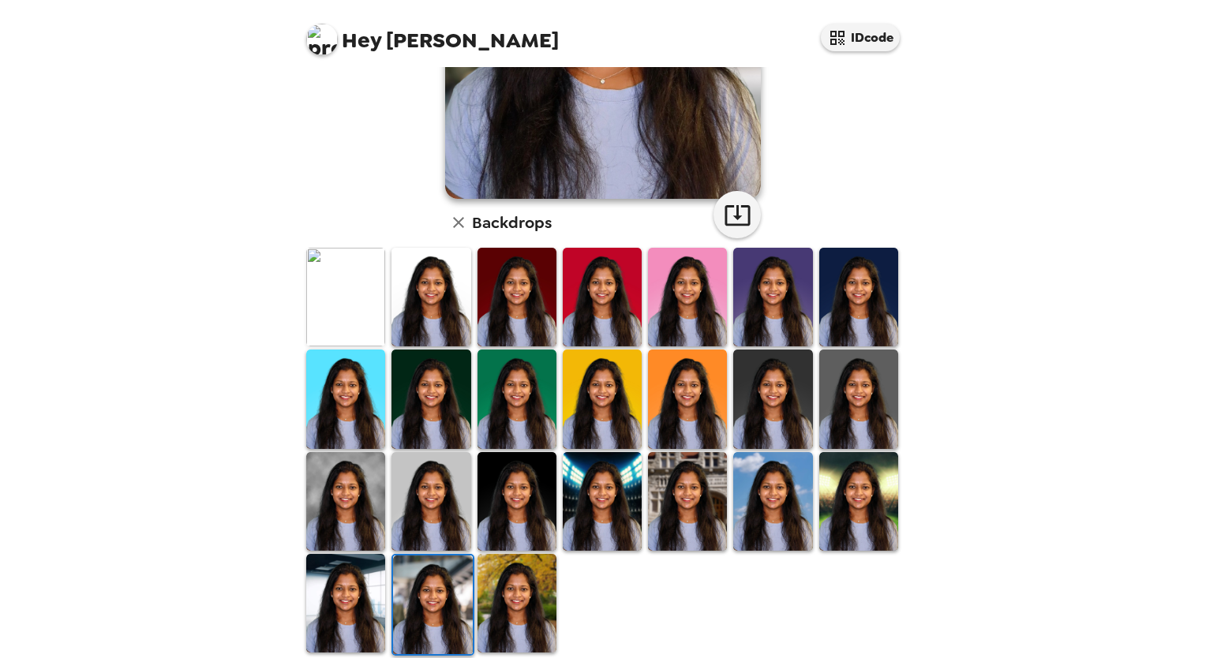
scroll to position [0, 0]
